Goal: Task Accomplishment & Management: Manage account settings

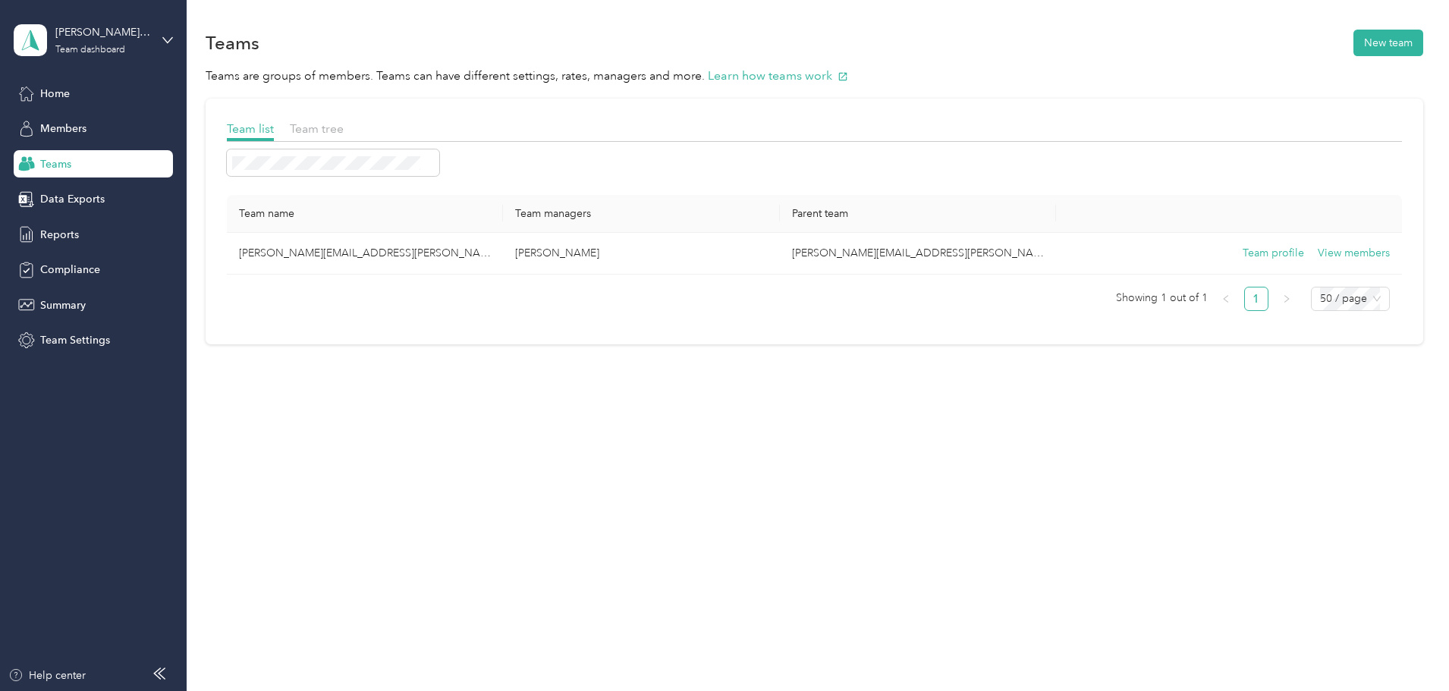
click at [48, 160] on span "Teams" at bounding box center [55, 164] width 31 height 16
click at [78, 125] on span "Members" at bounding box center [63, 129] width 46 height 16
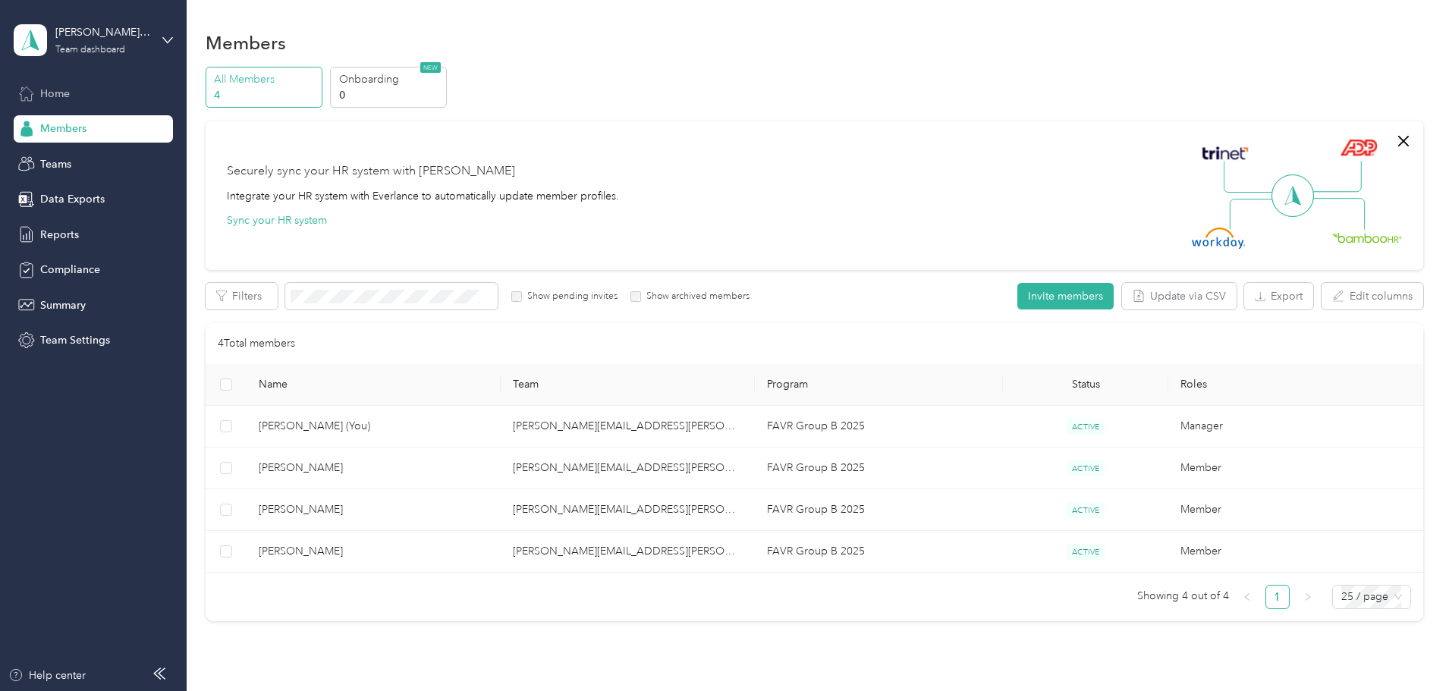
click at [46, 92] on span "Home" at bounding box center [55, 94] width 30 height 16
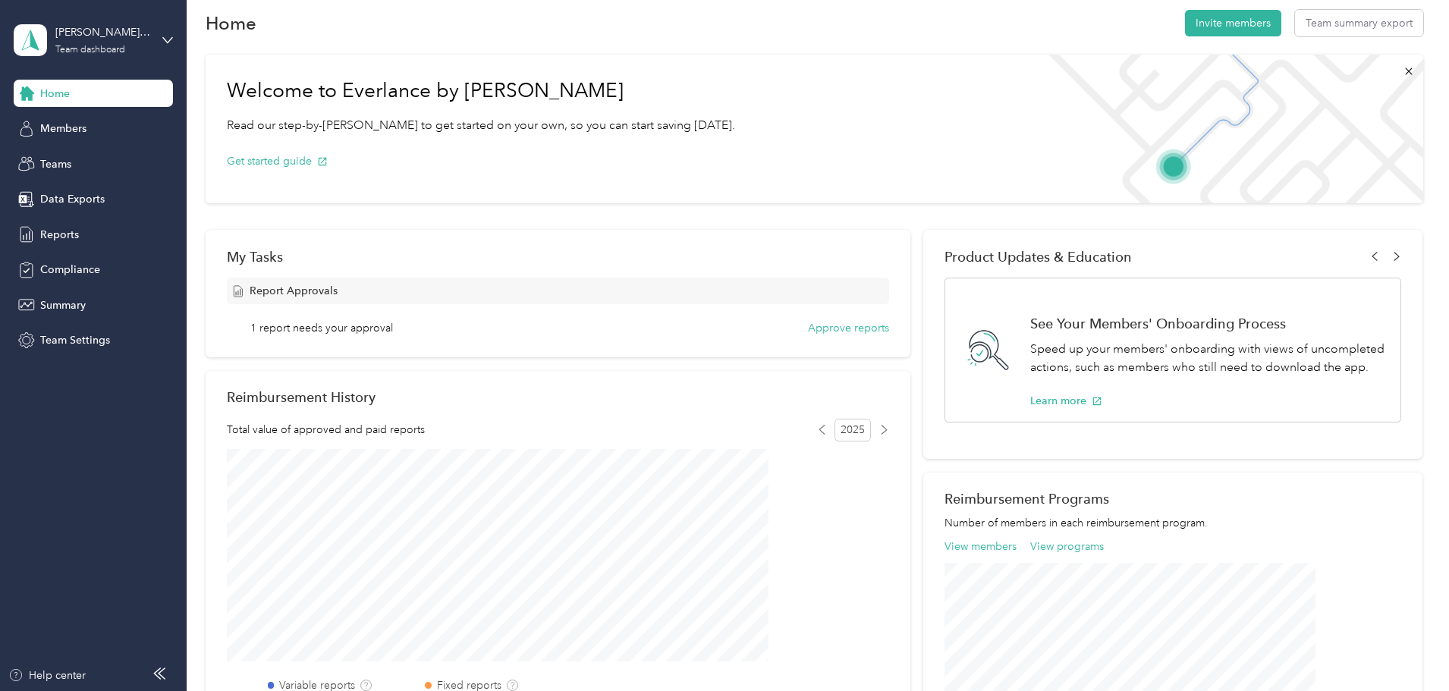
scroll to position [25, 0]
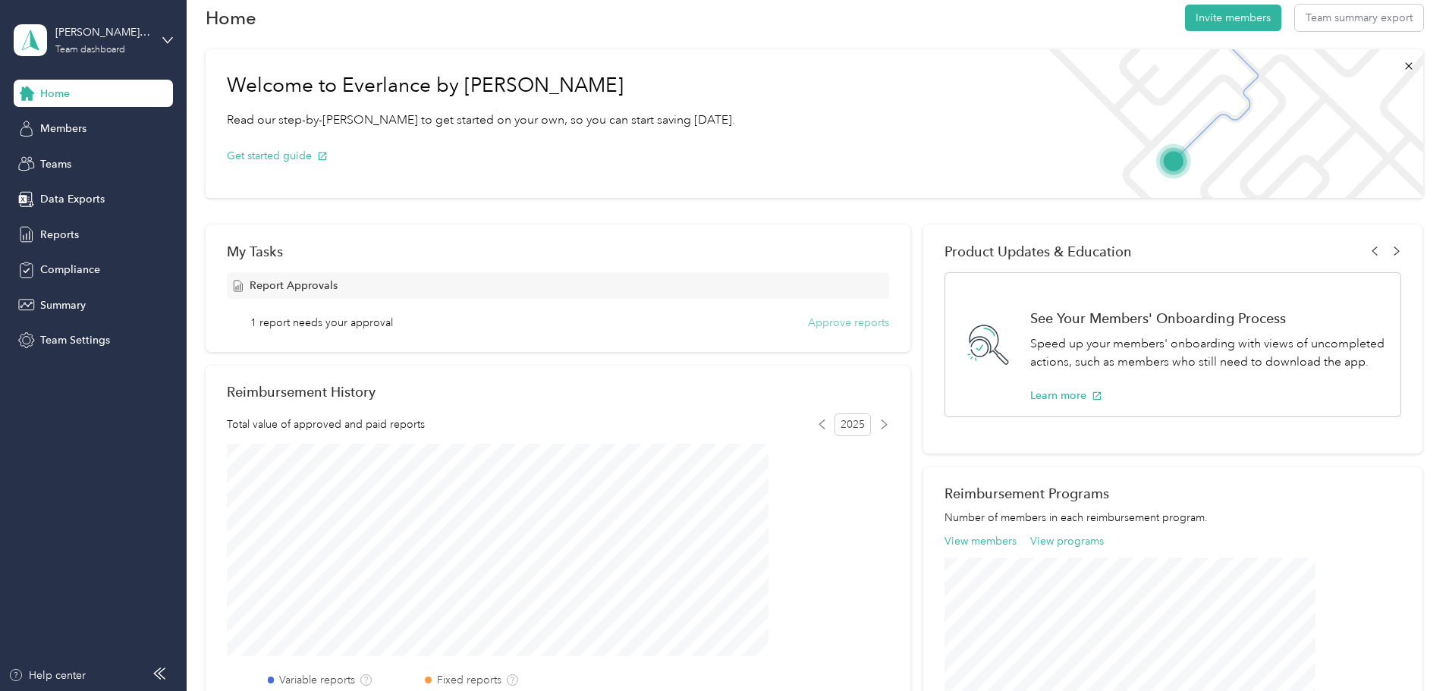
click at [833, 320] on button "Approve reports" at bounding box center [848, 323] width 81 height 16
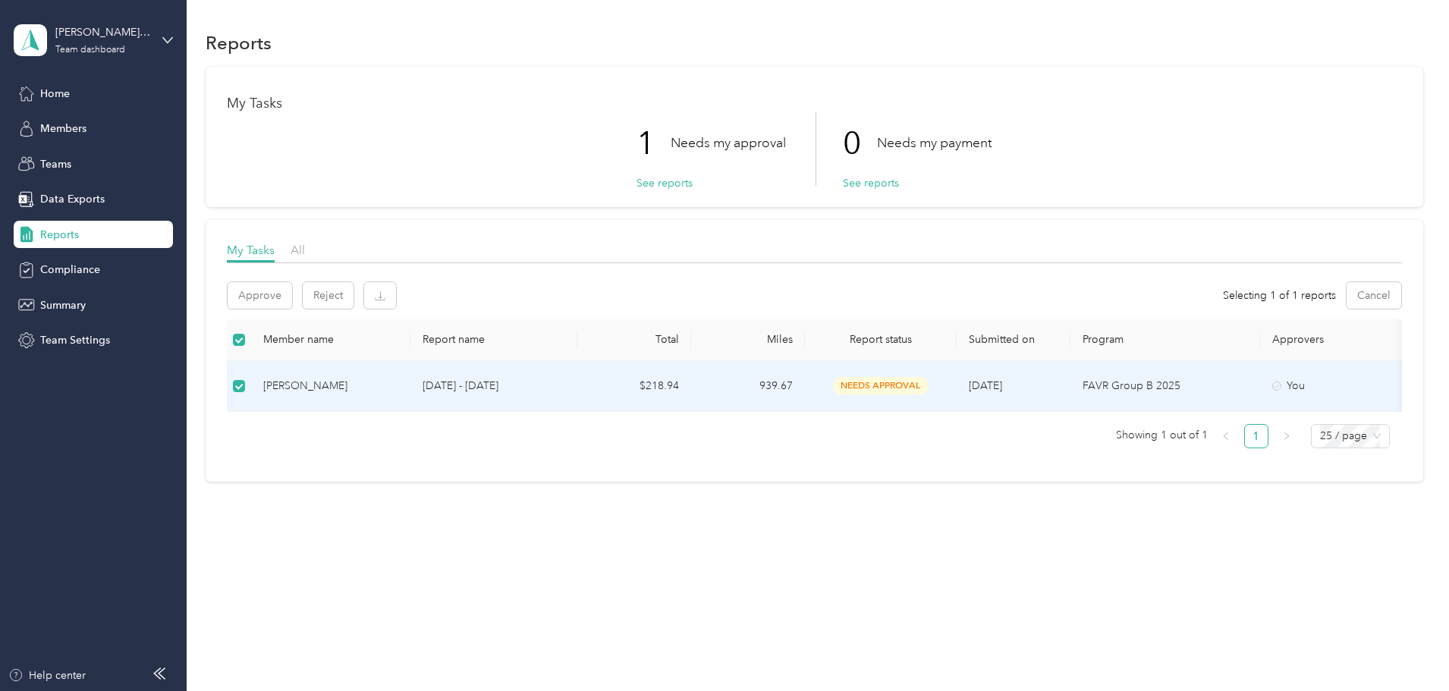
click at [928, 385] on span "needs approval" at bounding box center [881, 385] width 96 height 17
click at [1217, 383] on p "FAVR Group B 2025" at bounding box center [1164, 386] width 165 height 17
click at [565, 381] on p "[DATE] - [DATE]" at bounding box center [493, 386] width 143 height 17
click at [667, 184] on button "See reports" at bounding box center [664, 183] width 56 height 16
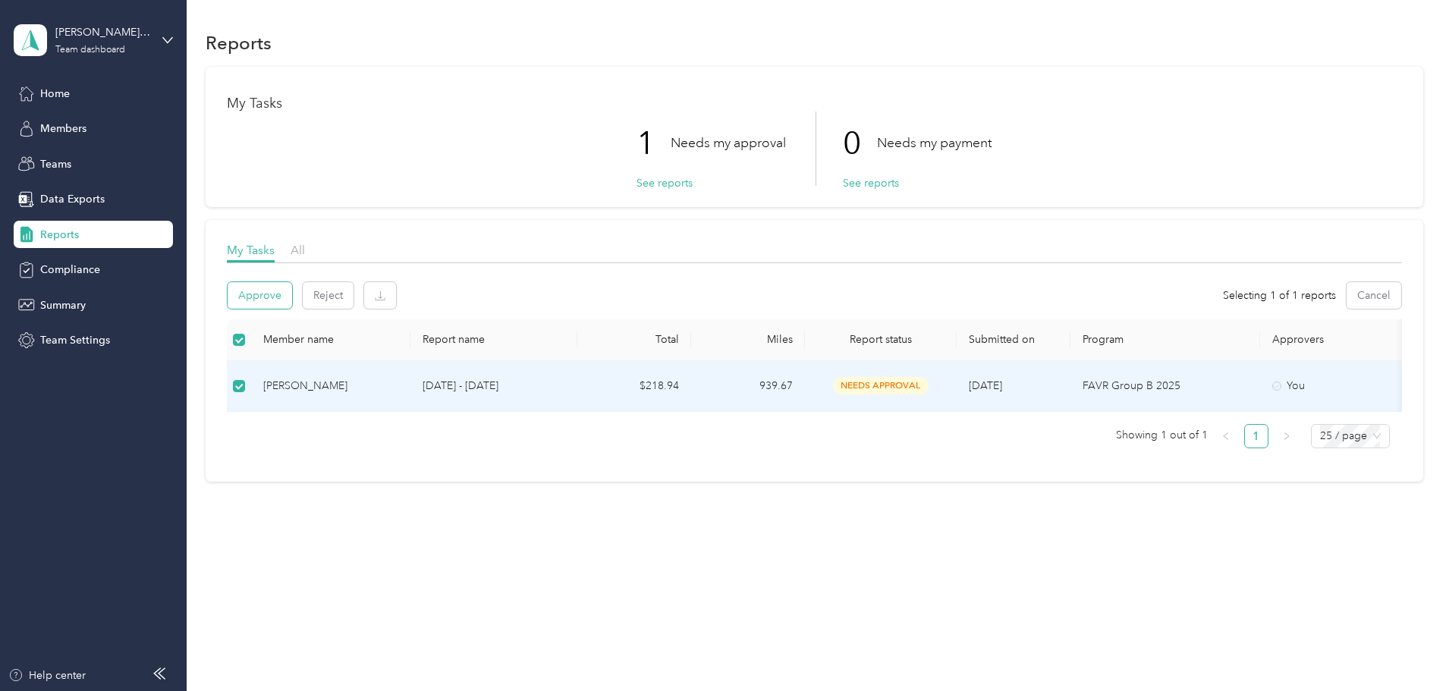
click at [292, 293] on button "Approve" at bounding box center [260, 295] width 64 height 27
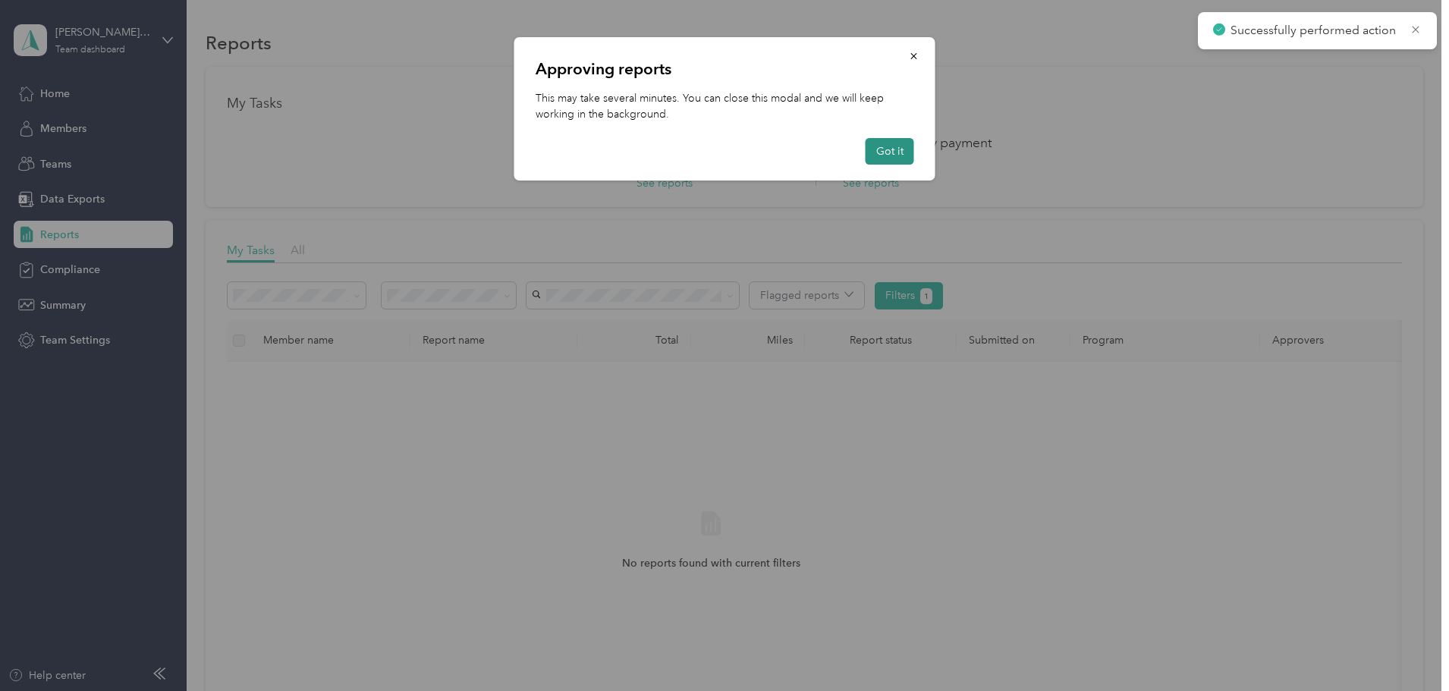
click at [900, 146] on button "Got it" at bounding box center [889, 151] width 49 height 27
